Goal: Communication & Community: Answer question/provide support

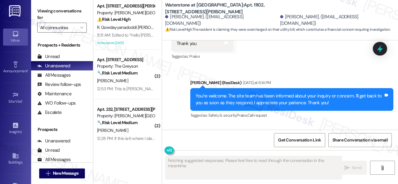
scroll to position [4932, 0]
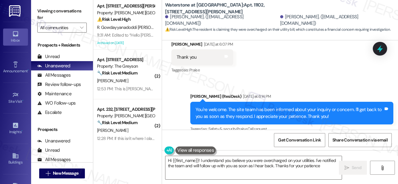
type textarea "Hi {{first_name}}! I understand you believe you were overcharged on your utilit…"
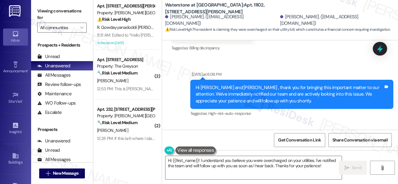
scroll to position [4746, 0]
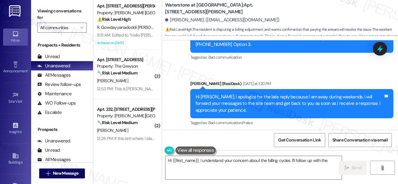
scroll to position [8909, 0]
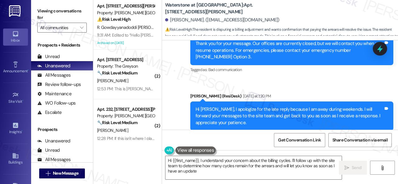
type textarea "Hi {{first_name}}, I understand your concern about the billing cycles. I'll fol…"
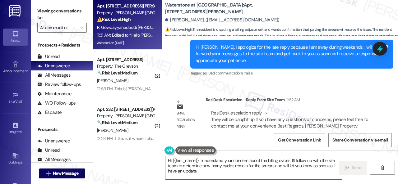
scroll to position [0, 0]
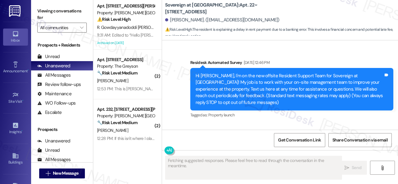
scroll to position [3150, 0]
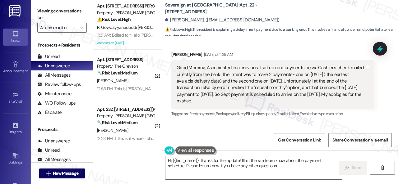
type textarea "Hi {{first_name}}, thanks for the update! I'll let the site team know about the…"
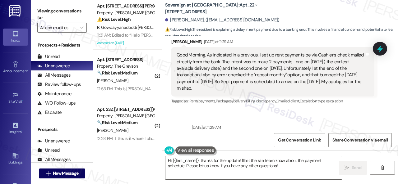
scroll to position [3132, 0]
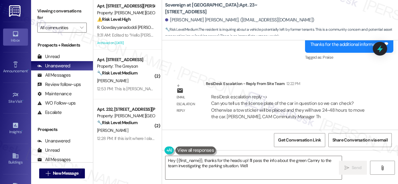
scroll to position [2, 0]
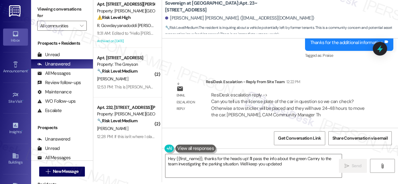
type textarea "Hey {{first_name}}, thanks for the heads up! I'll pass the info about the green…"
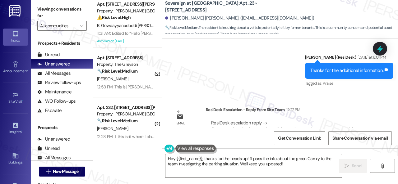
scroll to position [455, 0]
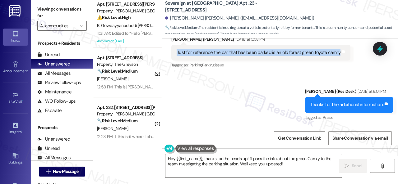
drag, startPoint x: 176, startPoint y: 52, endPoint x: 335, endPoint y: 55, distance: 158.9
click at [335, 55] on div "Just for reference the car that has been parked is an old forest green toyota c…" at bounding box center [258, 52] width 165 height 7
copy div "Just for reference the car that has been parked is an old forest green toyota c…"
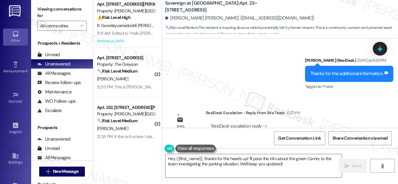
scroll to position [517, 0]
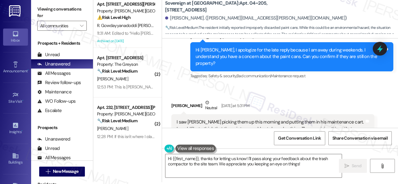
scroll to position [14107, 0]
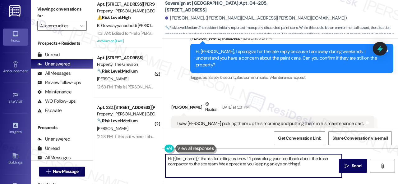
drag, startPoint x: 197, startPoint y: 158, endPoint x: 201, endPoint y: 160, distance: 5.2
click at [201, 160] on textarea "Hi {{first_name}}, thanks for letting us know! I'll pass along your feedback ab…" at bounding box center [253, 166] width 176 height 23
click at [197, 156] on textarea "Hi {{first_name}}, thanks for letting us know! I'll pass along your feedback ab…" at bounding box center [253, 166] width 176 height 23
drag, startPoint x: 198, startPoint y: 159, endPoint x: 306, endPoint y: 164, distance: 107.7
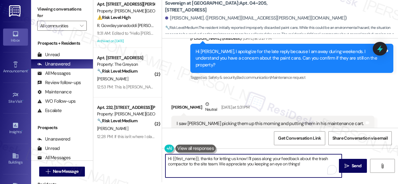
click at [306, 164] on textarea "Hi {{first_name}}, thanks for letting us know! I'll pass along your feedback ab…" at bounding box center [253, 166] width 176 height 23
paste textarea "! The site team stated that the paint can be dried in the buckets and then toss…"
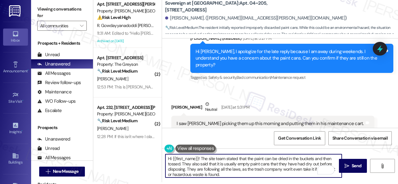
scroll to position [0, 0]
type textarea "Hi {{first_name}}! The site team stated that the paint can be dried in the buck…"
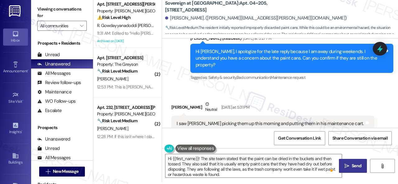
click at [344, 164] on icon "" at bounding box center [346, 166] width 5 height 5
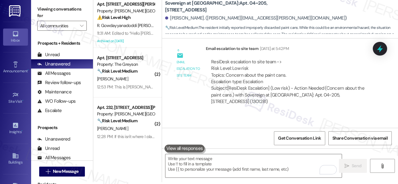
scroll to position [14308, 0]
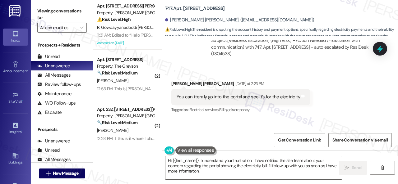
scroll to position [6444, 0]
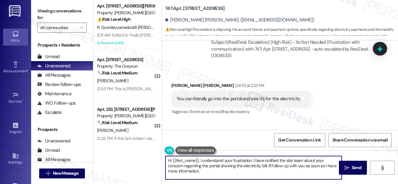
drag, startPoint x: 198, startPoint y: 160, endPoint x: 213, endPoint y: 174, distance: 20.0
click at [213, 174] on textarea "Hi {{first_name}}, I understand your frustration. I have notified the site team…" at bounding box center [253, 167] width 176 height 23
paste textarea "! The site team stated that they would like to clarify your account status and …"
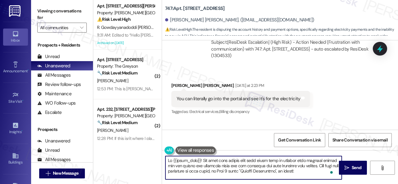
scroll to position [0, 0]
drag, startPoint x: 225, startPoint y: 161, endPoint x: 256, endPoint y: 163, distance: 30.9
click at [256, 163] on textarea "To enrich screen reader interactions, please activate Accessibility in Grammarl…" at bounding box center [253, 167] width 176 height 23
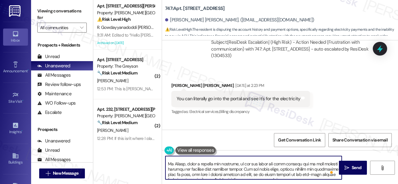
scroll to position [25, 0]
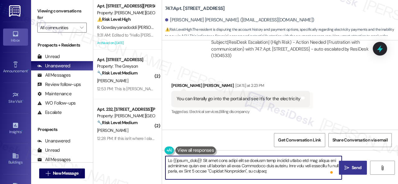
type textarea "Hi {{first_name}}! The site team would like to clarify your account status and …"
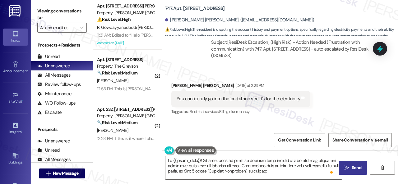
click at [348, 166] on span " Send" at bounding box center [353, 168] width 20 height 7
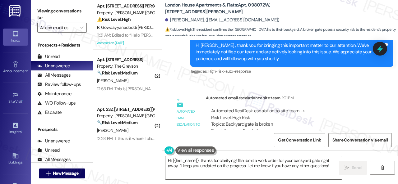
scroll to position [1893, 0]
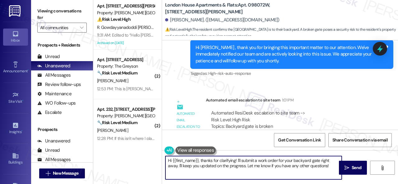
drag, startPoint x: 165, startPoint y: 160, endPoint x: 327, endPoint y: 175, distance: 162.4
click at [372, 184] on html "Inbox Go to Inbox Announcement • Send A Text Announcement Site Visit • Go to Si…" at bounding box center [199, 92] width 398 height 184
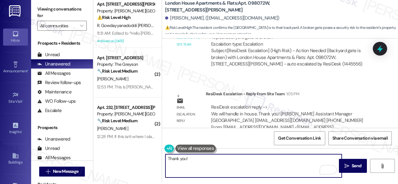
scroll to position [1987, 0]
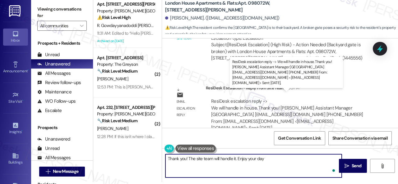
type textarea "Thank you! The site team will handle it. Enjoy your day!"
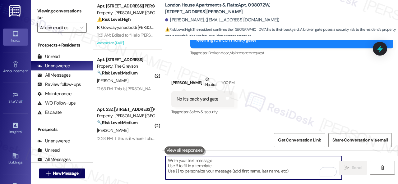
scroll to position [1774, 0]
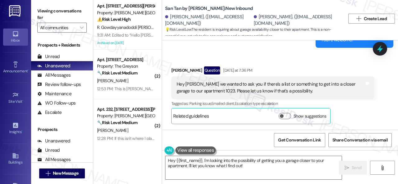
scroll to position [2298, 0]
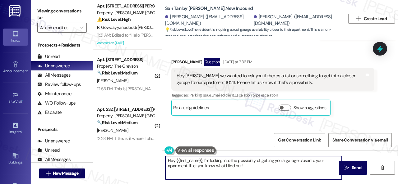
drag, startPoint x: 176, startPoint y: 161, endPoint x: 265, endPoint y: 178, distance: 89.8
click at [265, 178] on textarea "Hey {{first_name}}, I'm looking into the possibility of getting you a garage cl…" at bounding box center [253, 167] width 176 height 23
paste textarea "here are no garages in building one available currently"
click at [235, 160] on textarea "Hey Brody! The site team stated that here are no garages in building one availa…" at bounding box center [253, 167] width 176 height 23
click at [333, 160] on textarea "Hey Brody! The site team stated that there are no garages in building one avail…" at bounding box center [253, 167] width 176 height 23
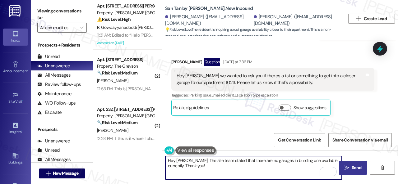
type textarea "Hey Brody! The site team stated that there are no garages in building one avail…"
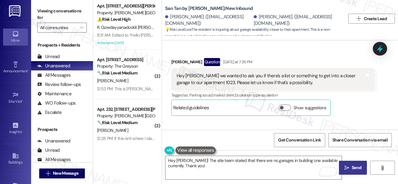
click at [352, 169] on span "Send" at bounding box center [357, 168] width 10 height 7
